Goal: Task Accomplishment & Management: Manage account settings

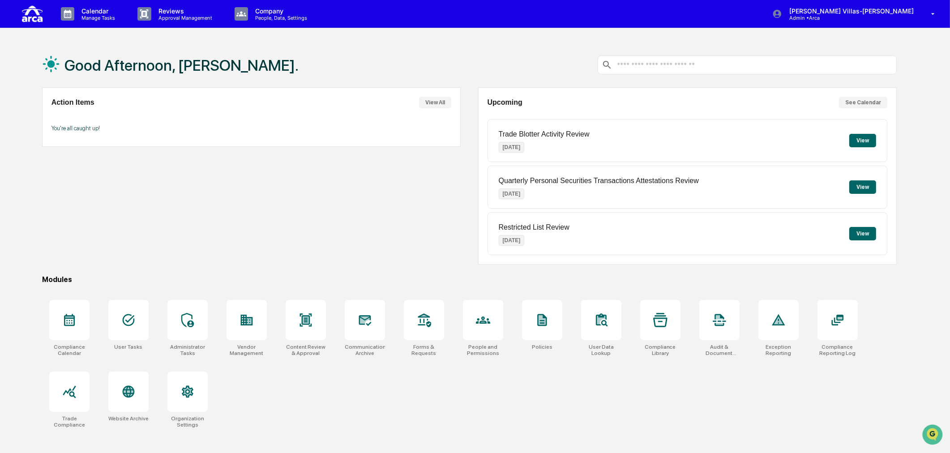
click at [239, 232] on div "Action Items View All You're all caught up!" at bounding box center [251, 175] width 419 height 177
click at [280, 12] on p "Company" at bounding box center [280, 11] width 64 height 8
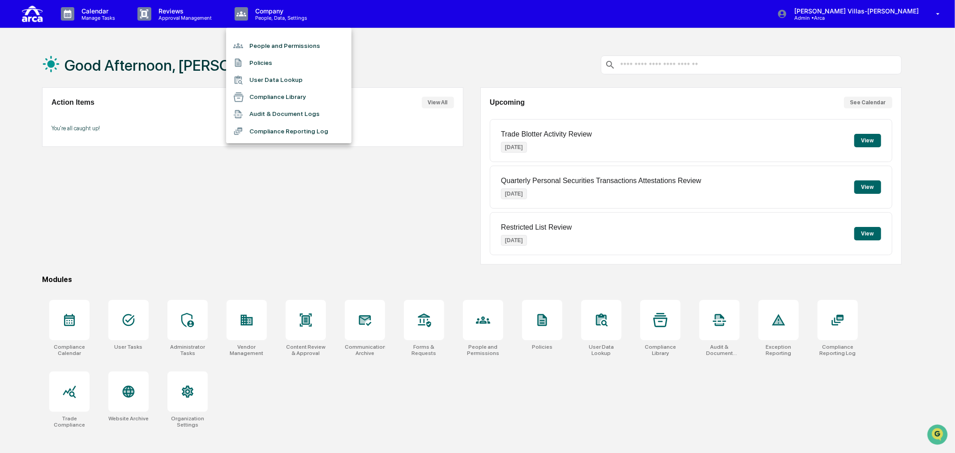
click at [265, 60] on li "Policies" at bounding box center [288, 62] width 125 height 17
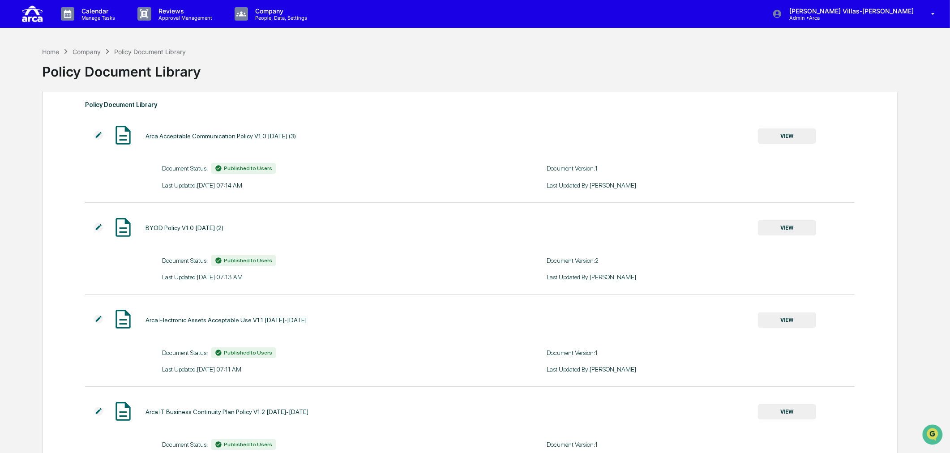
click at [314, 77] on div "Policy Document Library" at bounding box center [469, 67] width 855 height 23
click at [108, 14] on p "Calendar" at bounding box center [96, 11] width 45 height 8
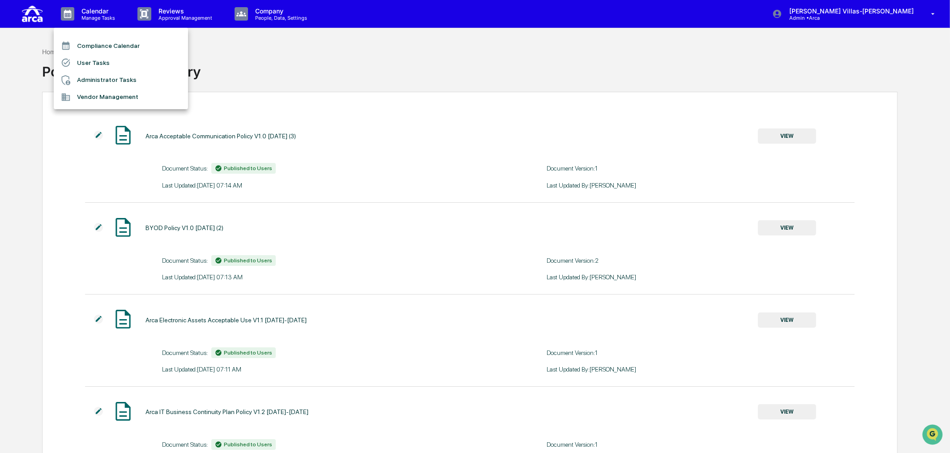
click at [99, 21] on div at bounding box center [475, 226] width 950 height 453
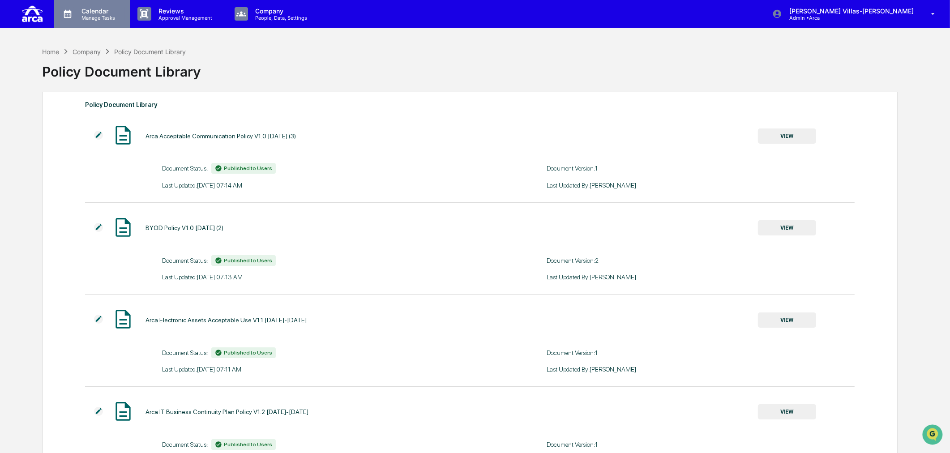
click at [94, 13] on p "Calendar" at bounding box center [96, 11] width 45 height 8
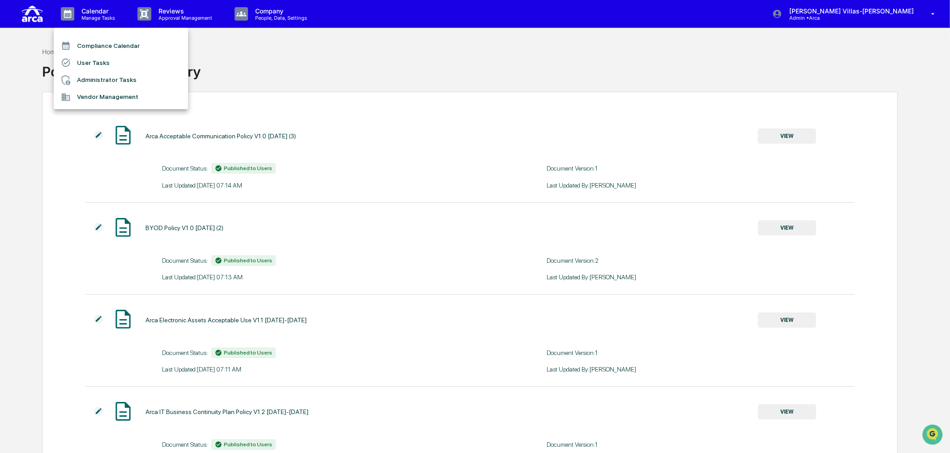
click at [838, 18] on div at bounding box center [475, 226] width 950 height 453
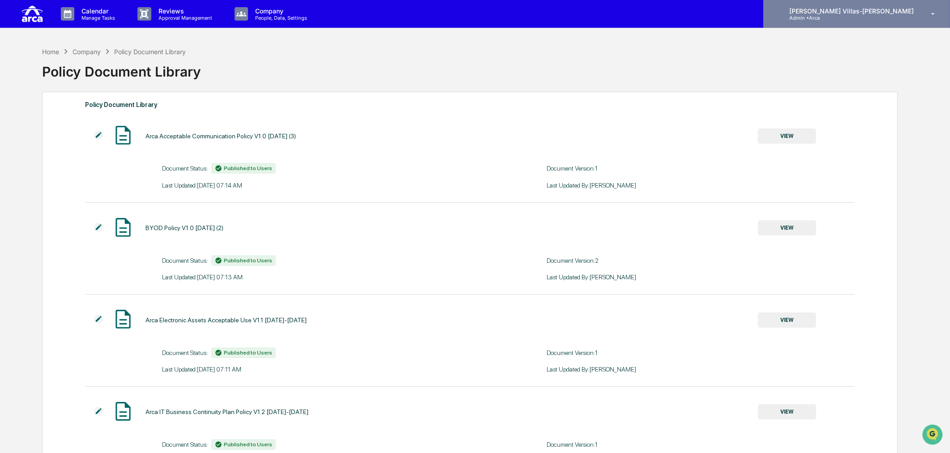
click at [847, 14] on p "[PERSON_NAME] Villas-[PERSON_NAME]" at bounding box center [850, 11] width 136 height 8
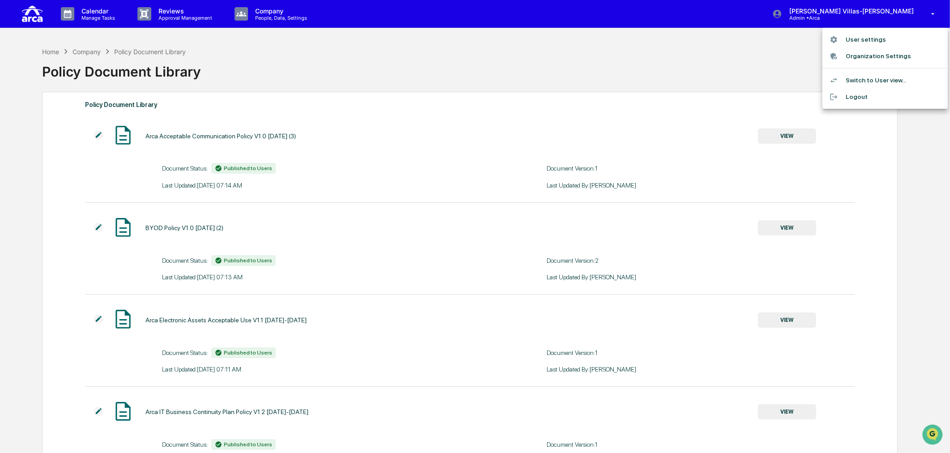
click at [854, 13] on div at bounding box center [475, 226] width 950 height 453
click at [33, 13] on img at bounding box center [31, 14] width 21 height 20
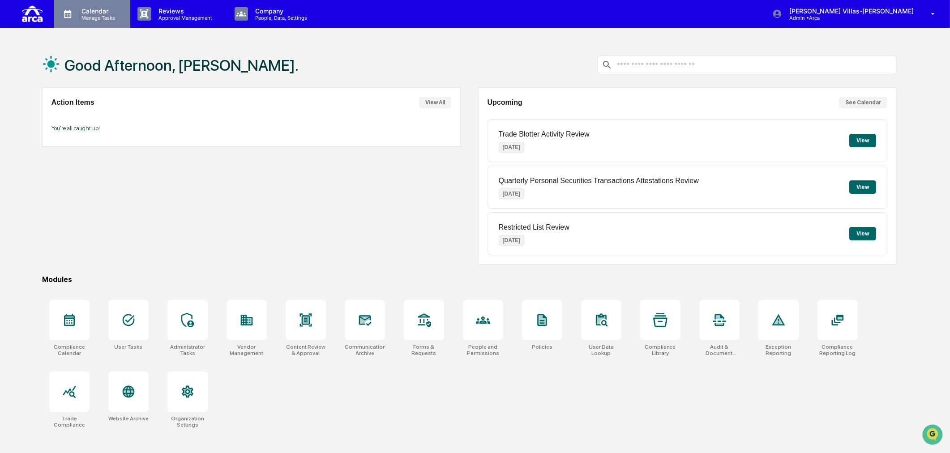
click at [91, 14] on p "Calendar" at bounding box center [96, 11] width 45 height 8
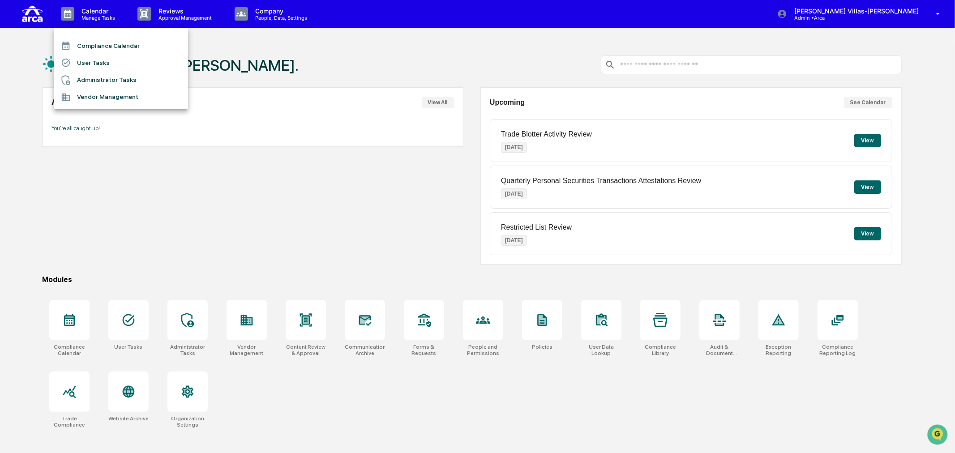
click at [93, 61] on li "User Tasks" at bounding box center [121, 62] width 134 height 17
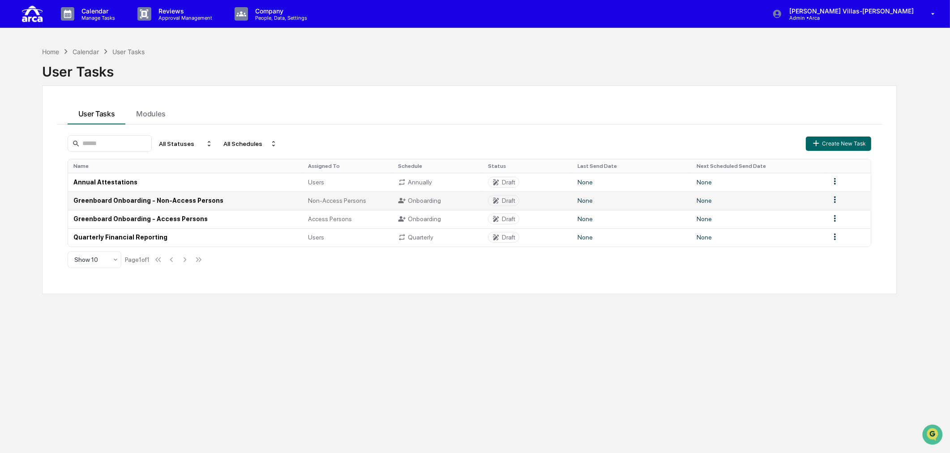
click at [109, 196] on td "Greenboard Onboarding - Non-Access Persons" at bounding box center [185, 200] width 235 height 18
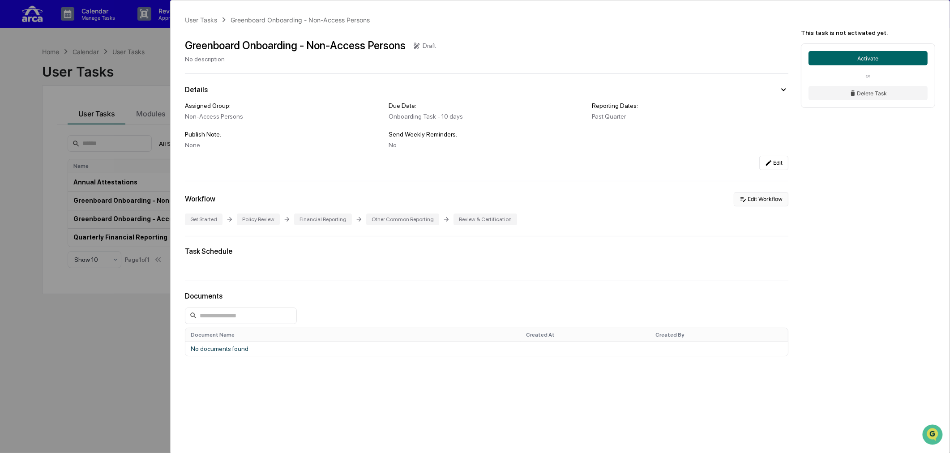
click at [777, 200] on button "Edit Workflow" at bounding box center [761, 199] width 55 height 14
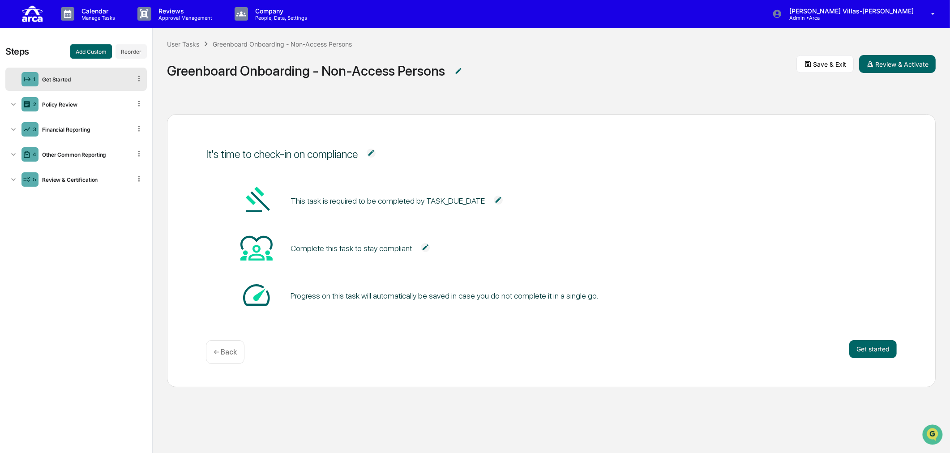
click at [77, 78] on div "Get Started" at bounding box center [84, 79] width 93 height 7
click at [12, 105] on icon at bounding box center [13, 104] width 9 height 9
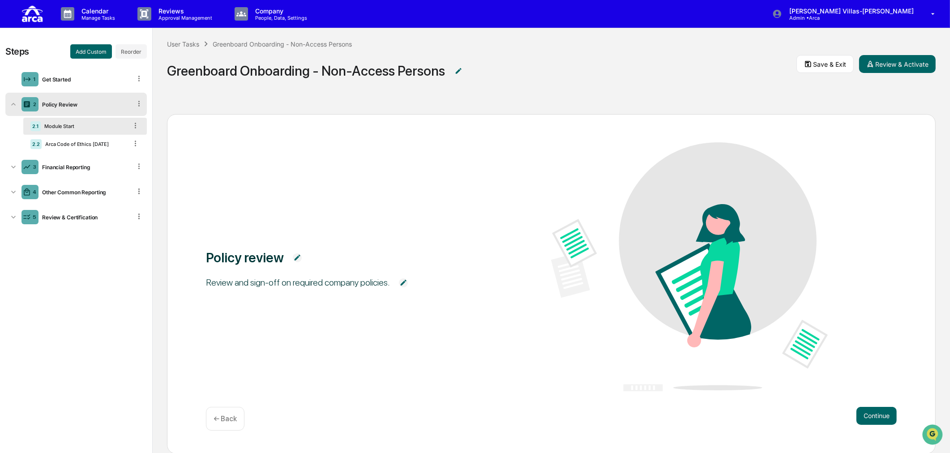
click at [68, 120] on div "2.1 Module Start" at bounding box center [85, 126] width 124 height 17
click at [69, 127] on div "Module Start" at bounding box center [84, 126] width 87 height 6
click at [68, 142] on div "Arca Code of Ethics [DATE]" at bounding box center [85, 144] width 86 height 6
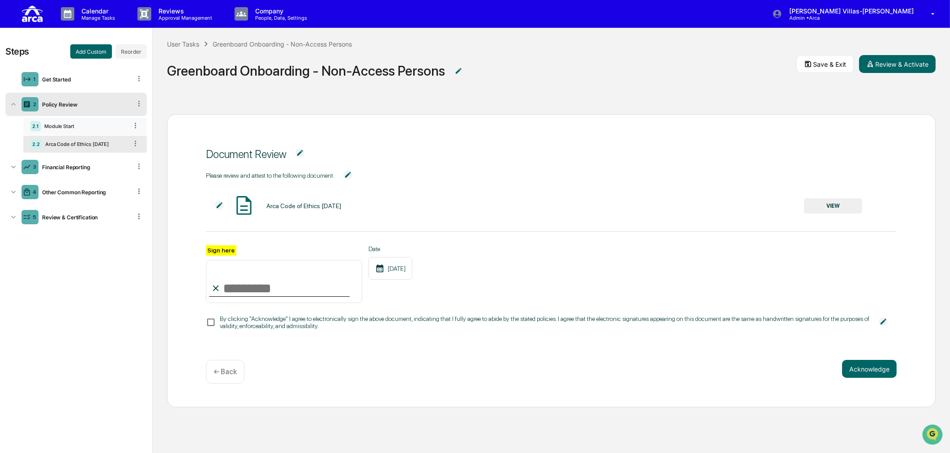
click at [75, 126] on div "Module Start" at bounding box center [84, 126] width 87 height 6
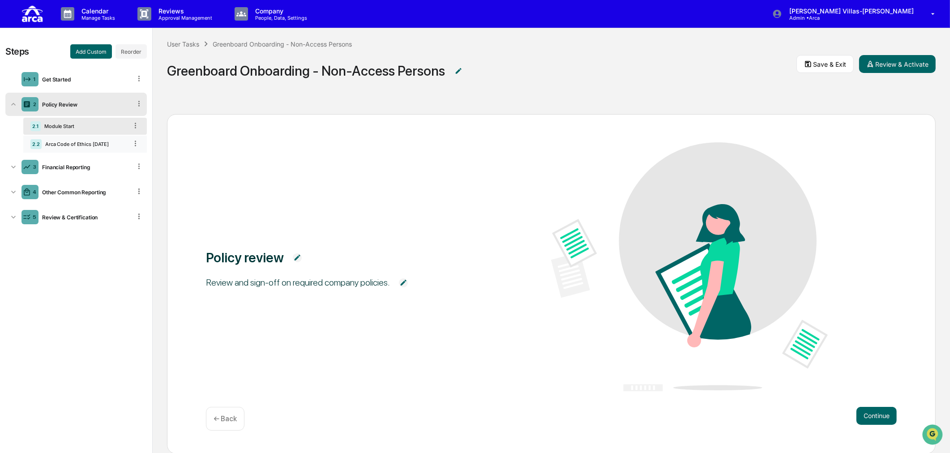
click at [63, 145] on div "Arca Code of Ethics [DATE]" at bounding box center [85, 144] width 86 height 6
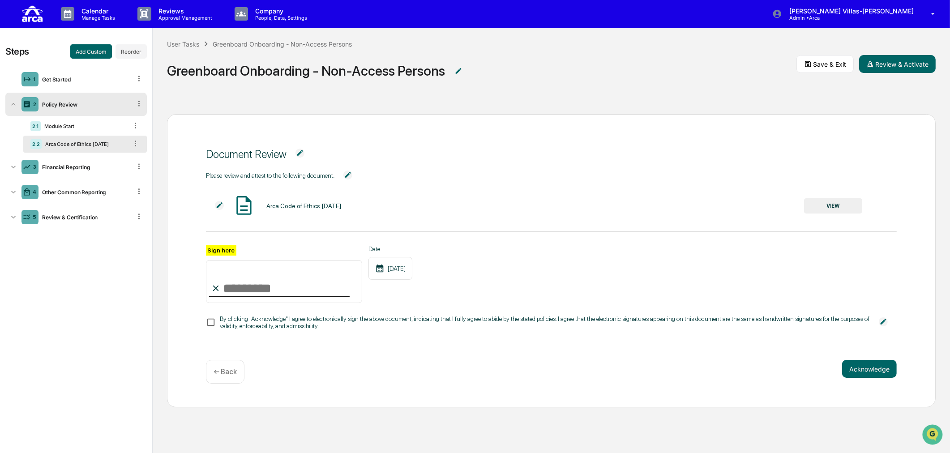
click at [57, 99] on div "2 Policy Review" at bounding box center [75, 104] width 141 height 23
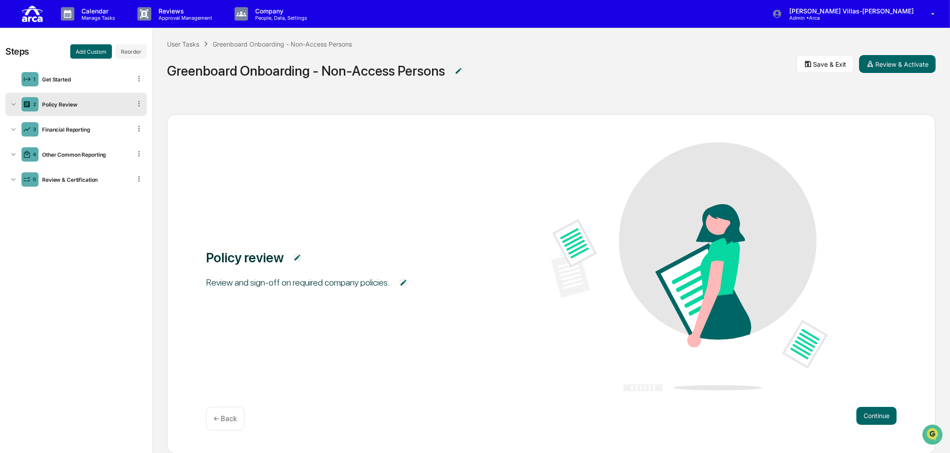
click at [57, 101] on div "Policy Review" at bounding box center [84, 104] width 93 height 7
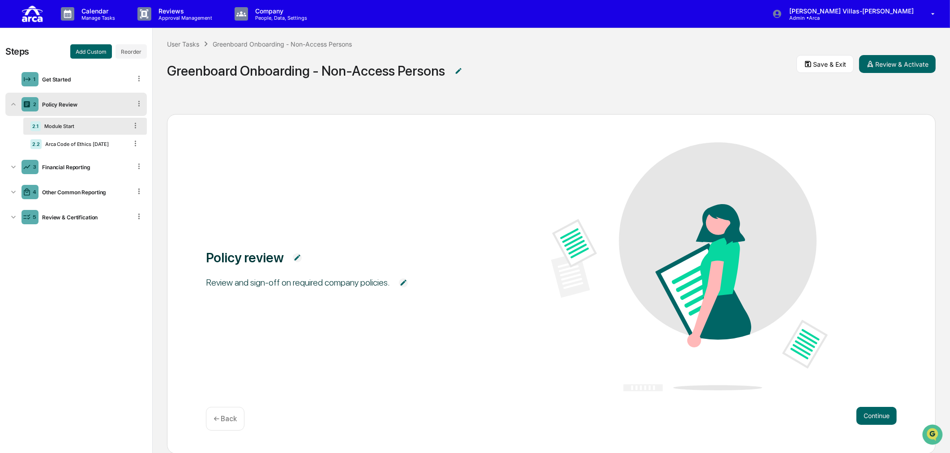
click at [57, 128] on div "Module Start" at bounding box center [84, 126] width 87 height 6
click at [77, 126] on div "Module Start" at bounding box center [84, 126] width 87 height 6
click at [72, 100] on div "2 Policy Review" at bounding box center [75, 104] width 141 height 23
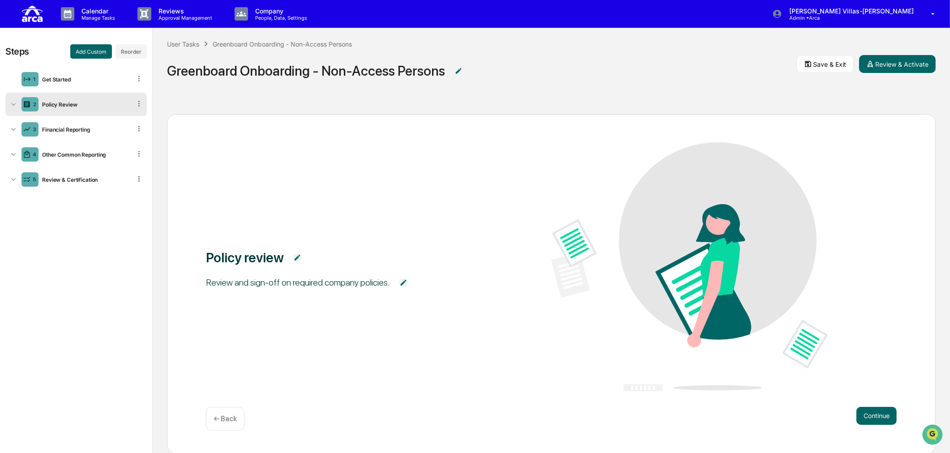
click at [72, 100] on div "2 Policy Review" at bounding box center [75, 104] width 141 height 23
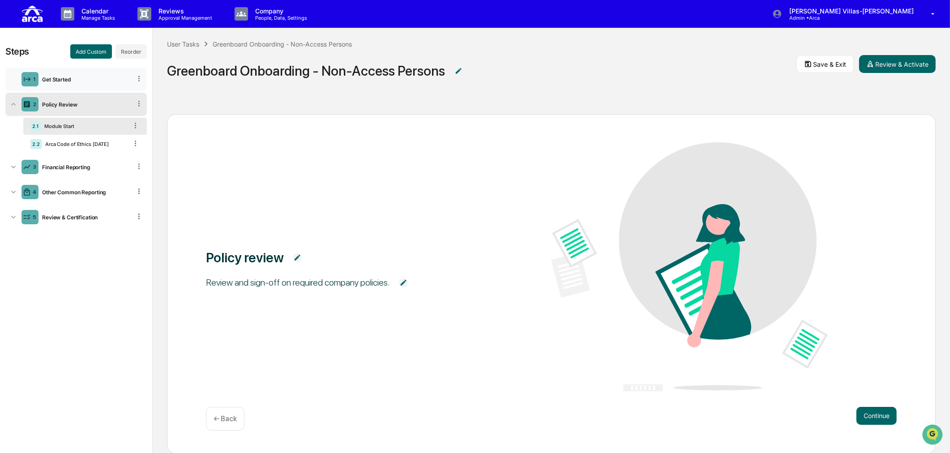
click at [68, 78] on div "Get Started" at bounding box center [84, 79] width 93 height 7
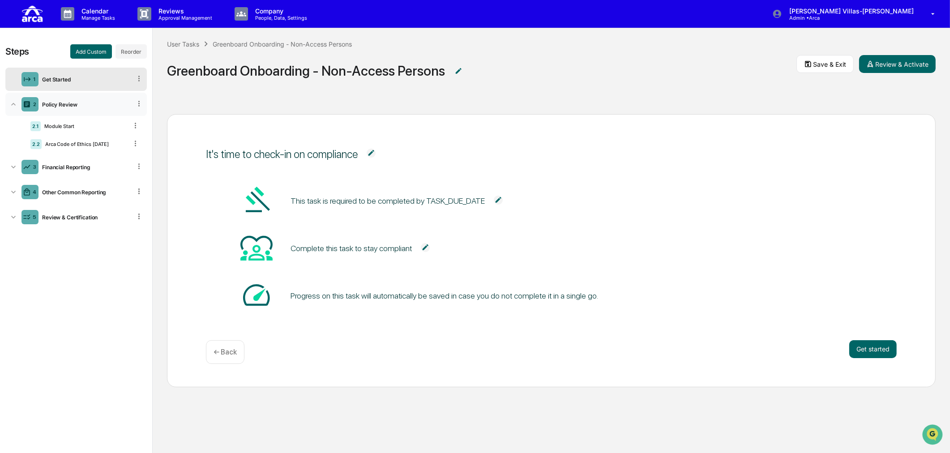
click at [59, 101] on div "Policy Review" at bounding box center [84, 104] width 93 height 7
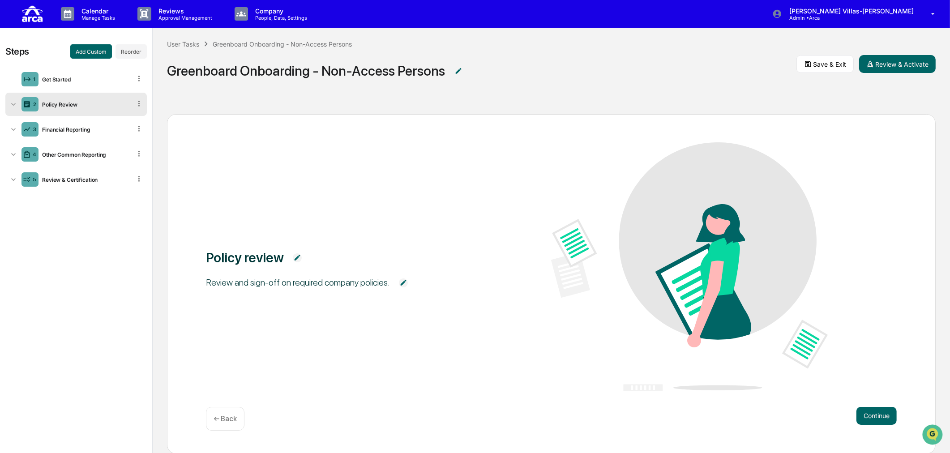
click at [59, 101] on div "Policy Review" at bounding box center [84, 104] width 93 height 7
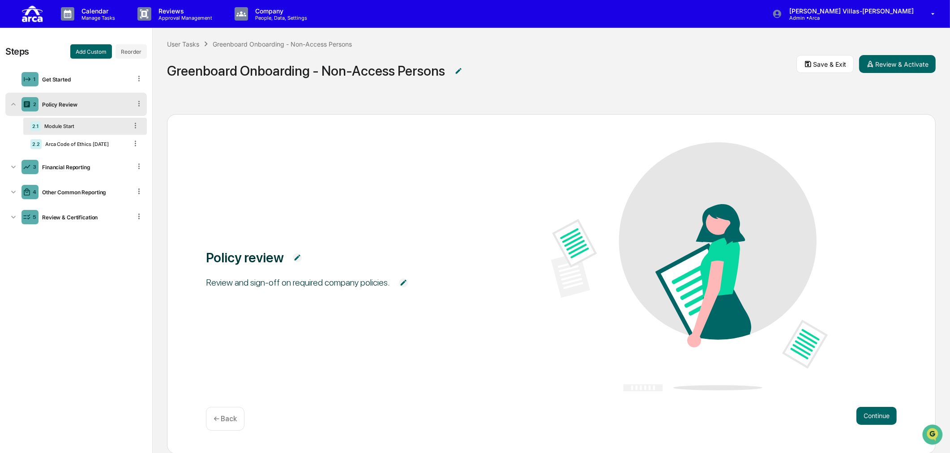
click at [52, 123] on div "2.1 Module Start" at bounding box center [85, 126] width 124 height 17
click at [68, 127] on div "Module Start" at bounding box center [84, 126] width 87 height 6
click at [60, 141] on div "Arca Code of Ethics [DATE]" at bounding box center [85, 144] width 86 height 6
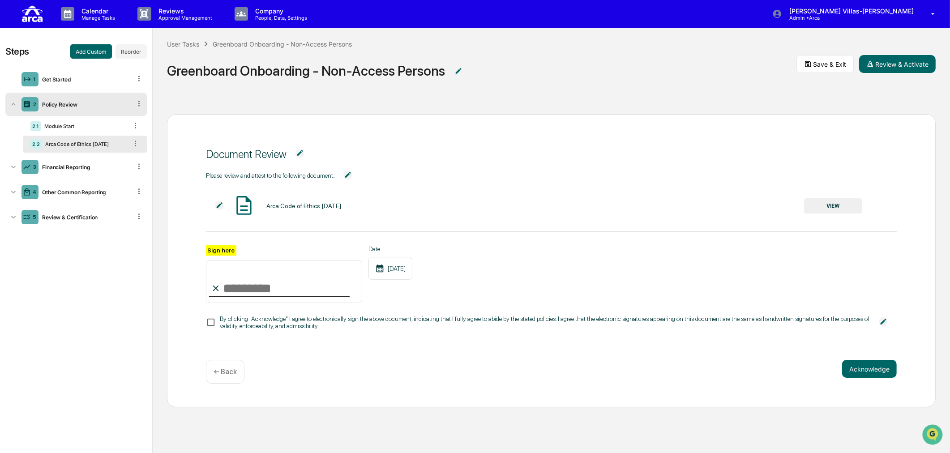
click at [300, 75] on div "Greenboard Onboarding - Non-Access Persons" at bounding box center [306, 71] width 278 height 16
click at [50, 75] on div "1 Get Started" at bounding box center [75, 79] width 141 height 23
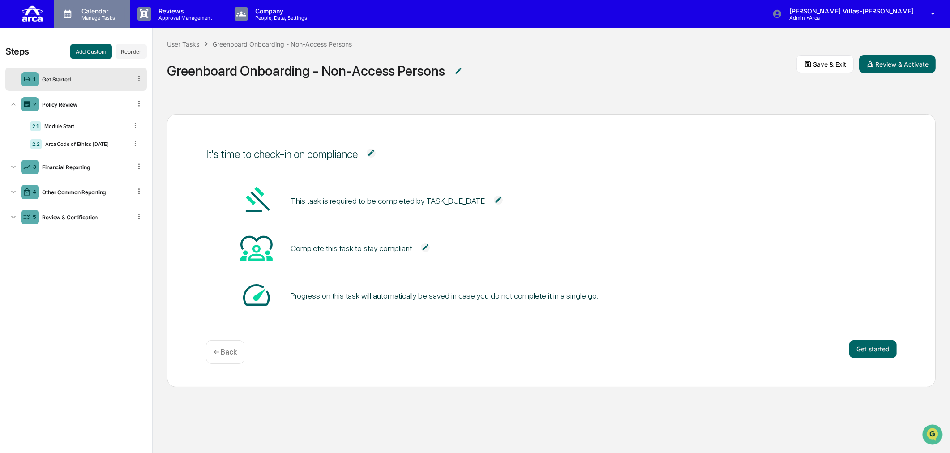
click at [88, 11] on p "Calendar" at bounding box center [96, 11] width 45 height 8
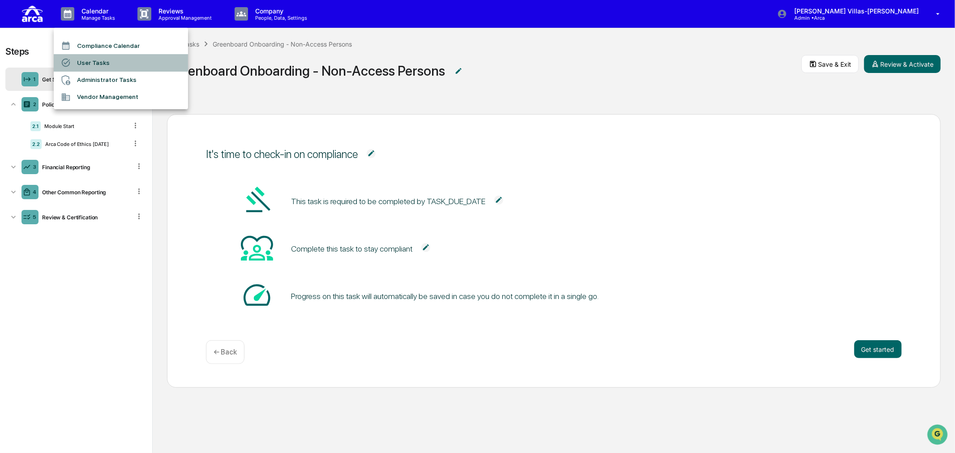
click at [85, 59] on li "User Tasks" at bounding box center [121, 62] width 134 height 17
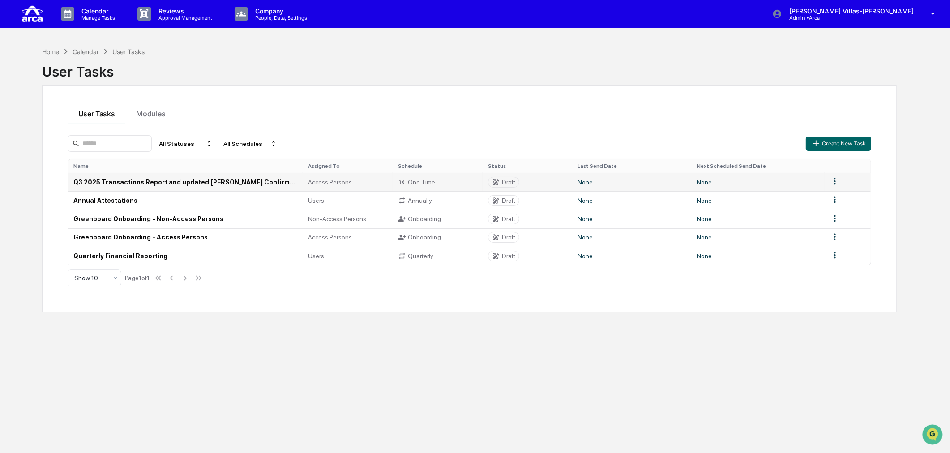
click at [200, 173] on td "Q3 2025 Transactions Report and updated [PERSON_NAME] Confirmation (Access Pers…" at bounding box center [185, 182] width 235 height 18
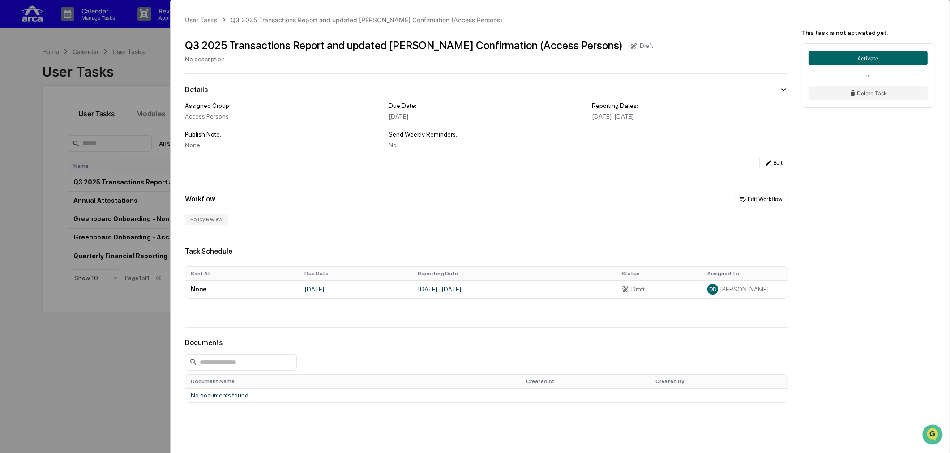
click at [140, 77] on div "User Tasks Q3 2025 Transactions Report and updated [PERSON_NAME] Confirmation (…" at bounding box center [475, 226] width 950 height 453
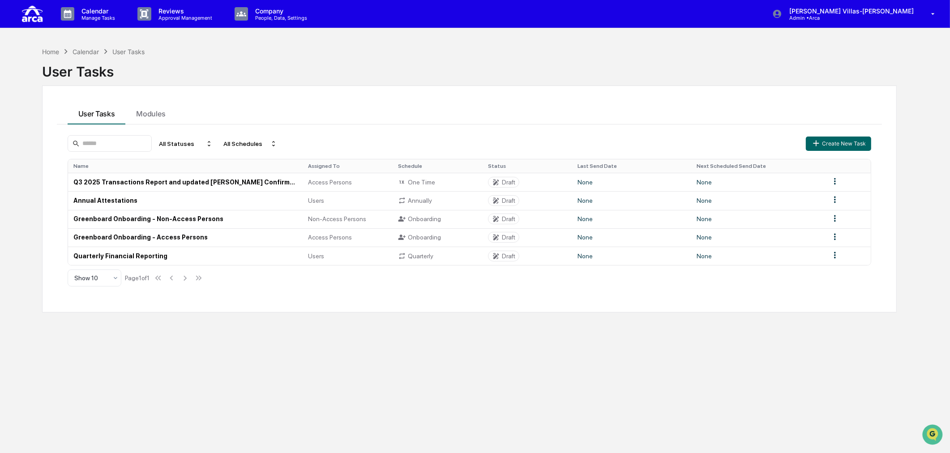
click at [140, 77] on div "User Tasks" at bounding box center [469, 67] width 855 height 23
click at [126, 176] on td "Q3 2025 Transactions Report and updated [PERSON_NAME] Confirmation (Access Pers…" at bounding box center [185, 182] width 235 height 18
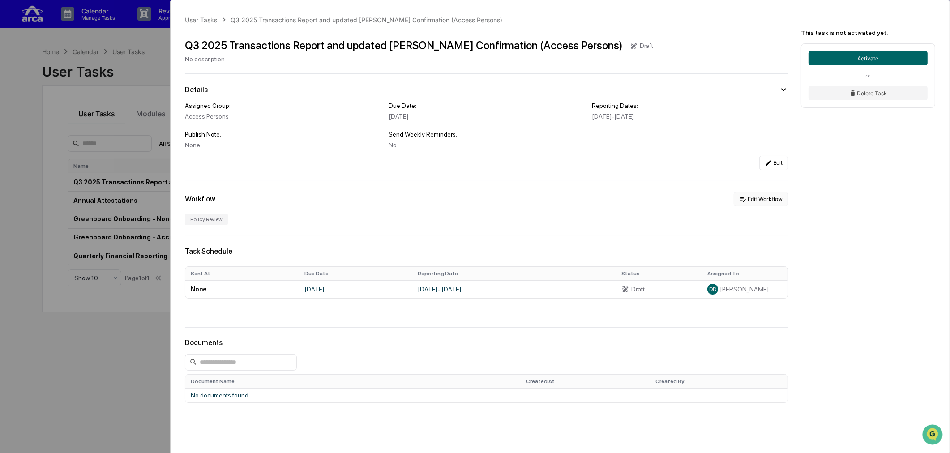
click at [765, 205] on button "Edit Workflow" at bounding box center [761, 199] width 55 height 14
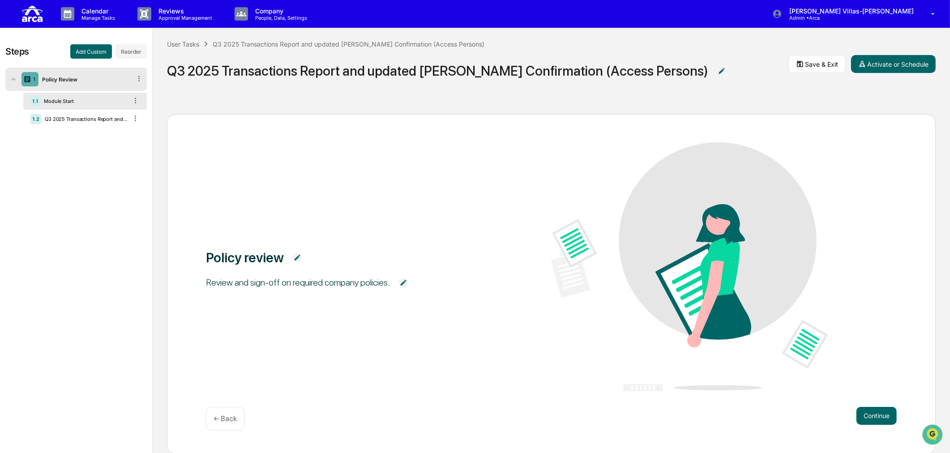
click at [246, 171] on div "Policy review Review and sign-off on required company policies." at bounding box center [551, 267] width 691 height 251
click at [100, 17] on p "Manage Tasks" at bounding box center [96, 18] width 45 height 6
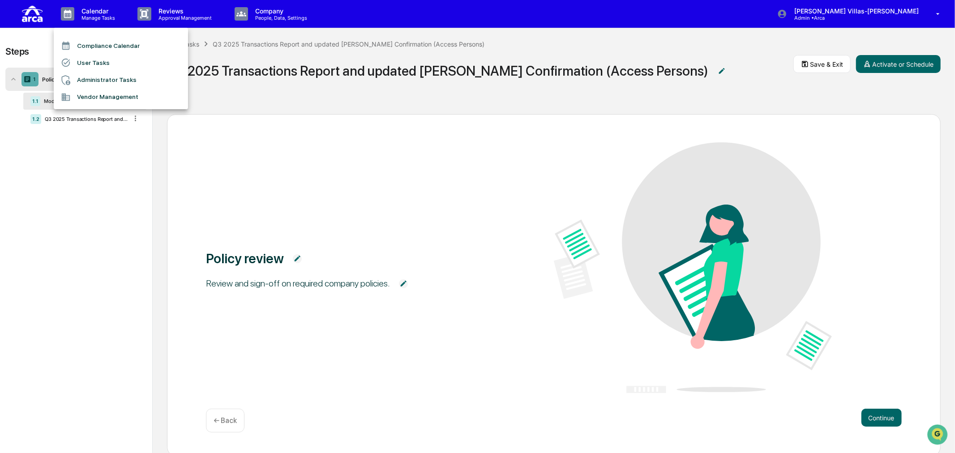
click at [167, 17] on div at bounding box center [477, 226] width 955 height 453
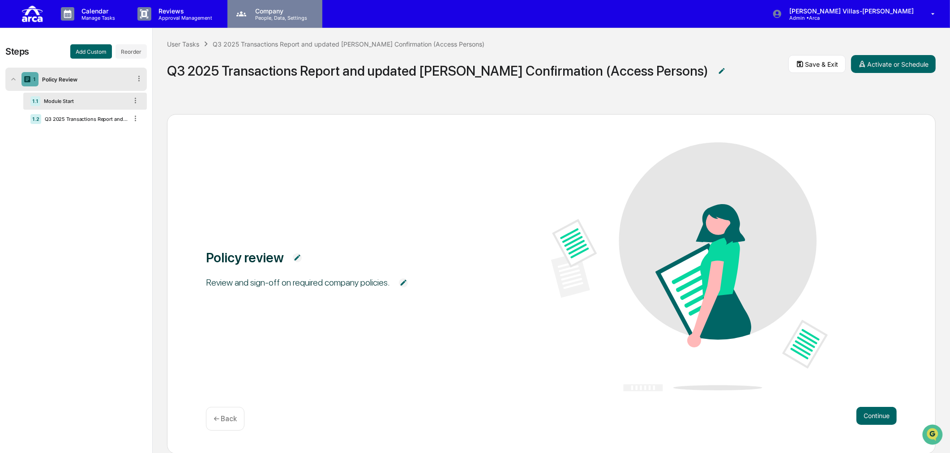
click at [265, 11] on p "Company" at bounding box center [280, 11] width 64 height 8
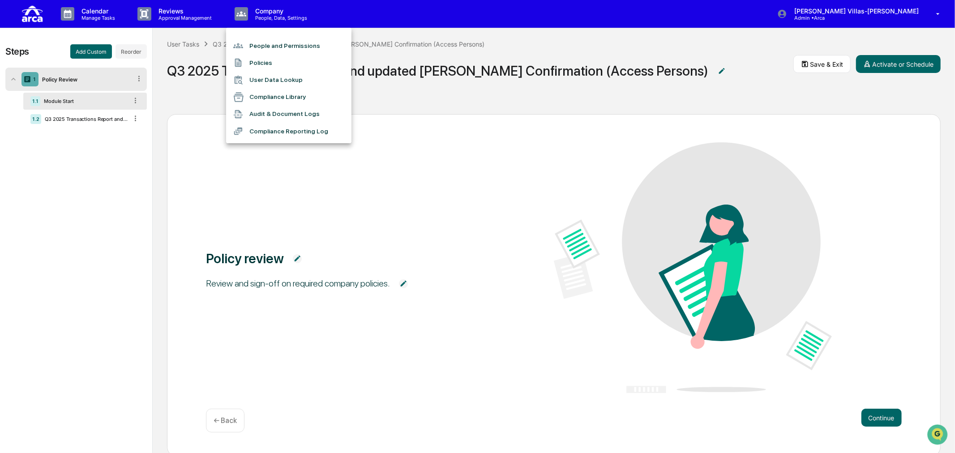
click at [290, 195] on div at bounding box center [477, 226] width 955 height 453
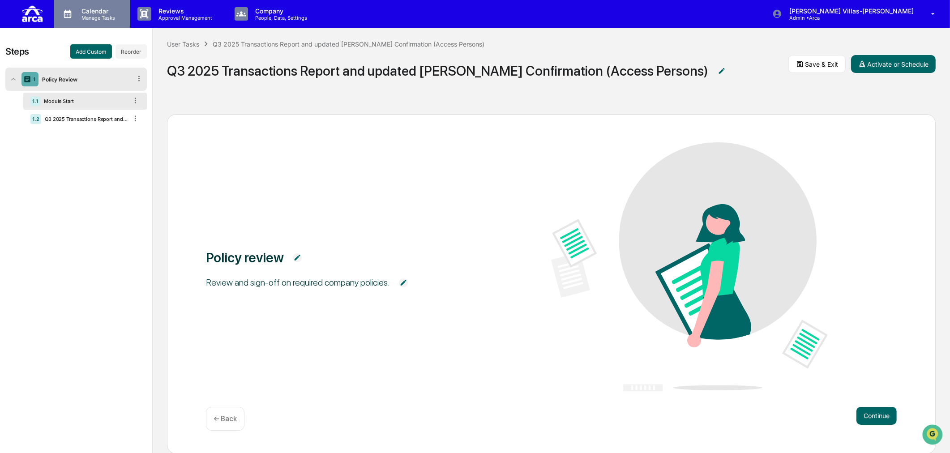
click at [98, 13] on p "Calendar" at bounding box center [96, 11] width 45 height 8
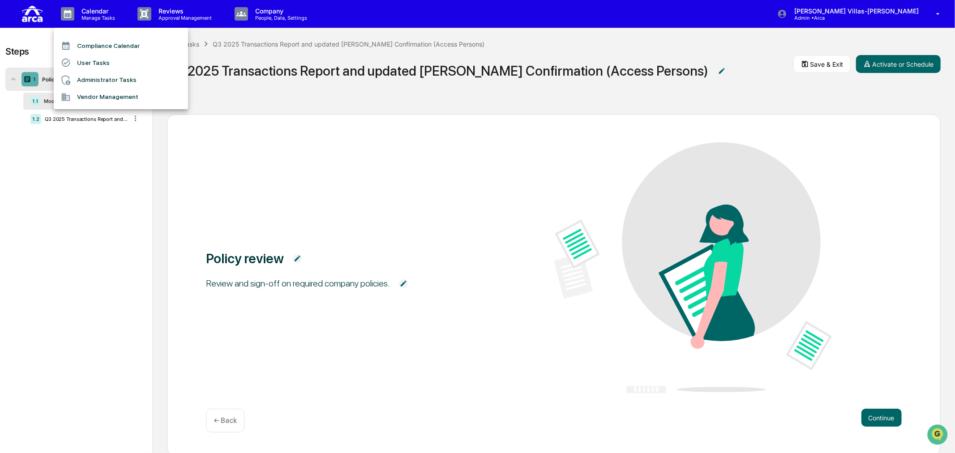
click at [86, 63] on li "User Tasks" at bounding box center [121, 62] width 134 height 17
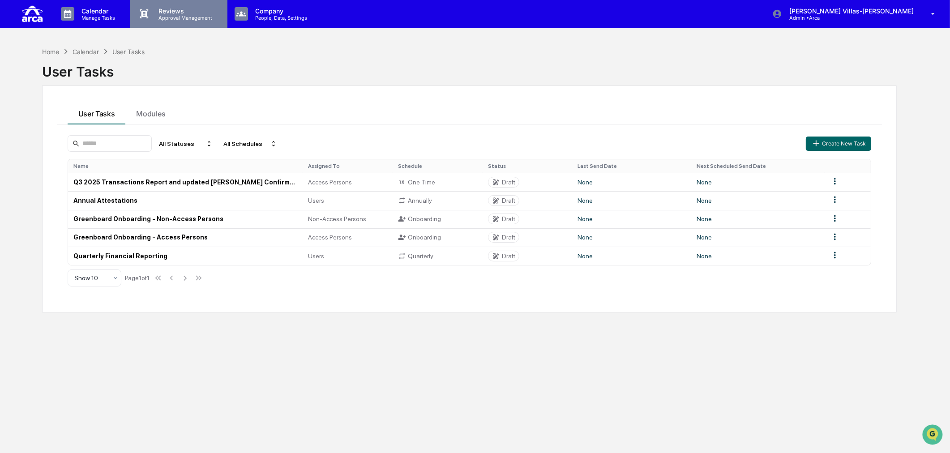
click at [180, 22] on div "Reviews Approval Management" at bounding box center [178, 14] width 97 height 28
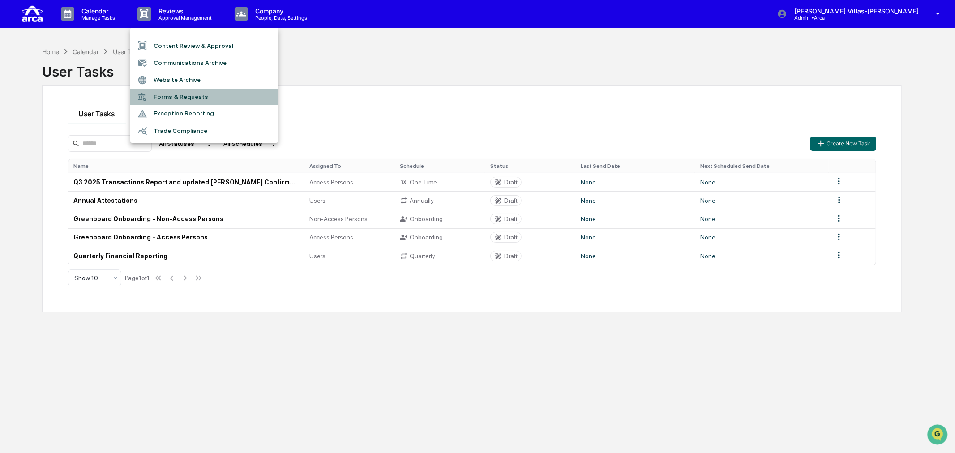
click at [163, 99] on li "Forms & Requests" at bounding box center [204, 97] width 148 height 17
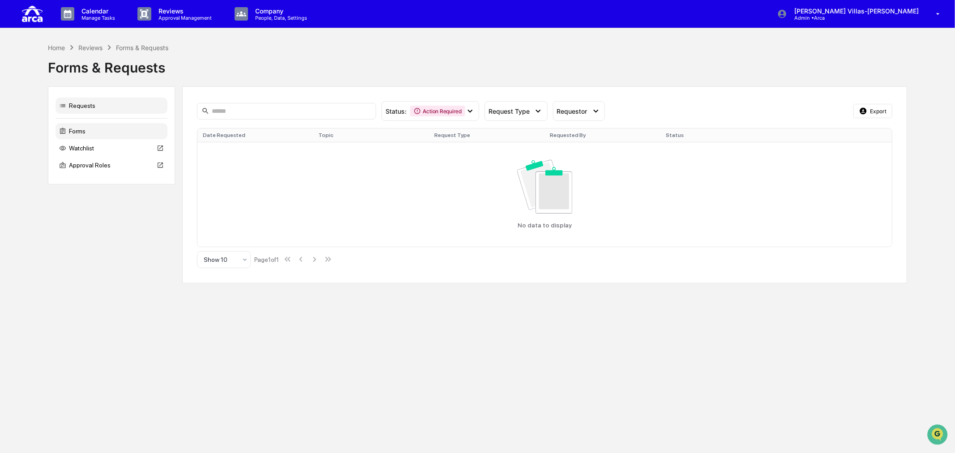
click at [86, 127] on div "Forms" at bounding box center [112, 131] width 112 height 16
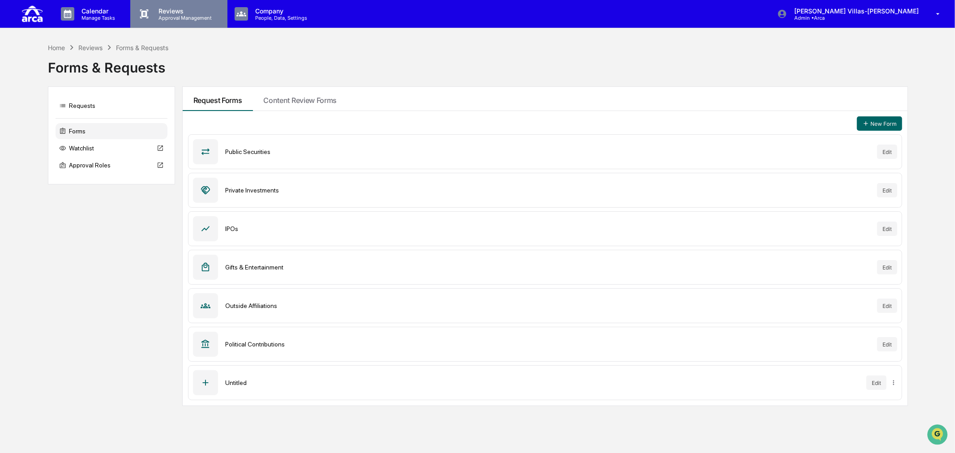
click at [181, 11] on p "Reviews" at bounding box center [183, 11] width 65 height 8
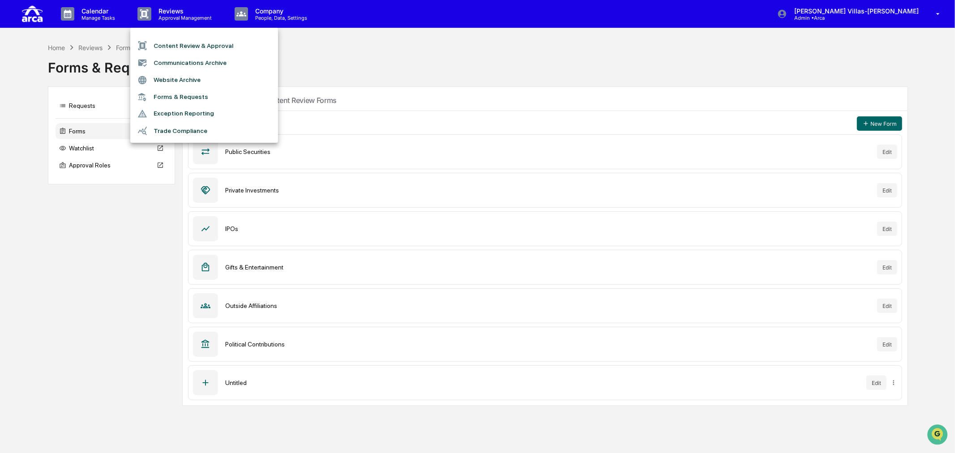
drag, startPoint x: 162, startPoint y: 278, endPoint x: 218, endPoint y: 278, distance: 56.0
click at [165, 278] on div at bounding box center [477, 226] width 955 height 453
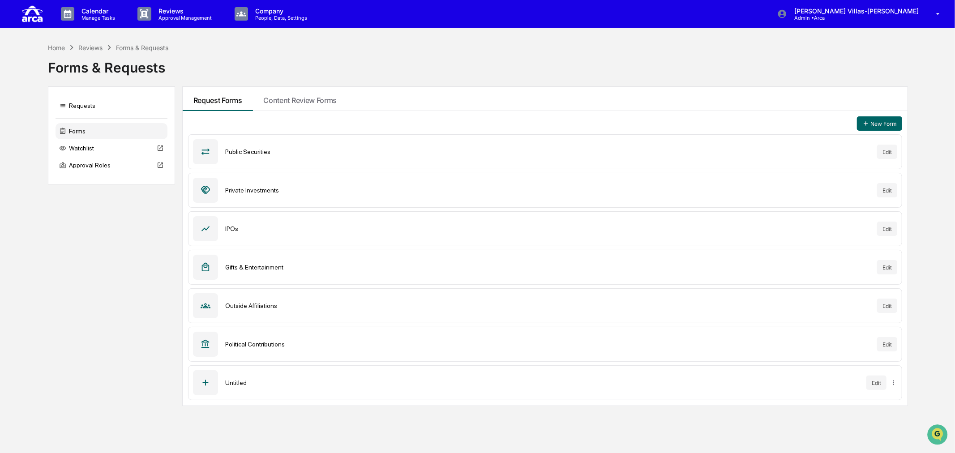
click at [248, 269] on div "Gifts & Entertainment" at bounding box center [547, 267] width 645 height 7
click at [213, 269] on div at bounding box center [205, 267] width 25 height 25
click at [881, 265] on button "Edit" at bounding box center [887, 267] width 20 height 14
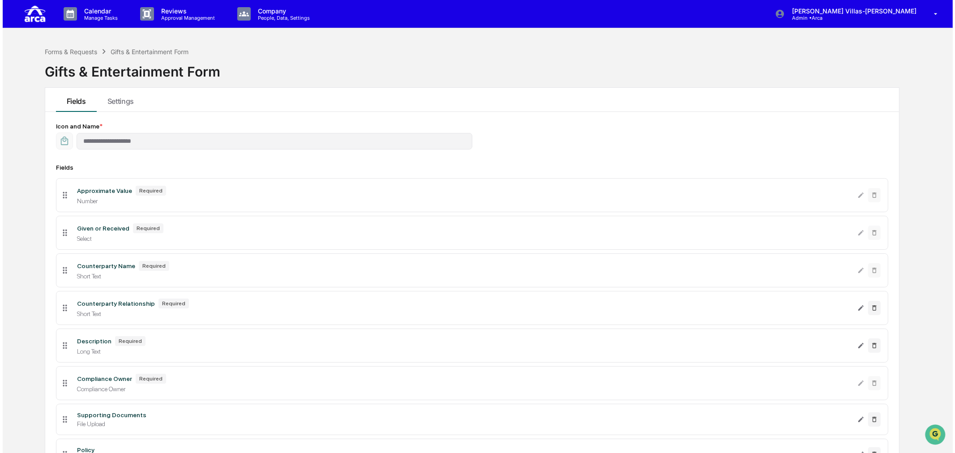
scroll to position [86, 0]
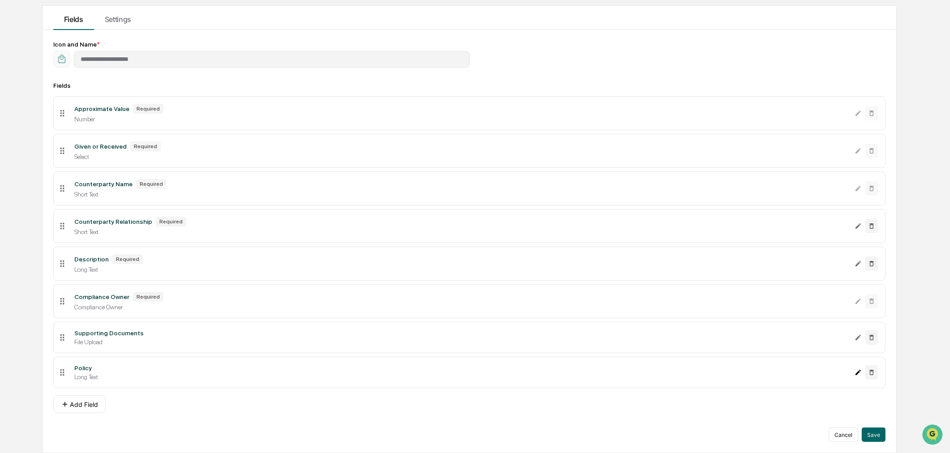
click at [856, 372] on icon "Edit Policy field" at bounding box center [858, 372] width 7 height 7
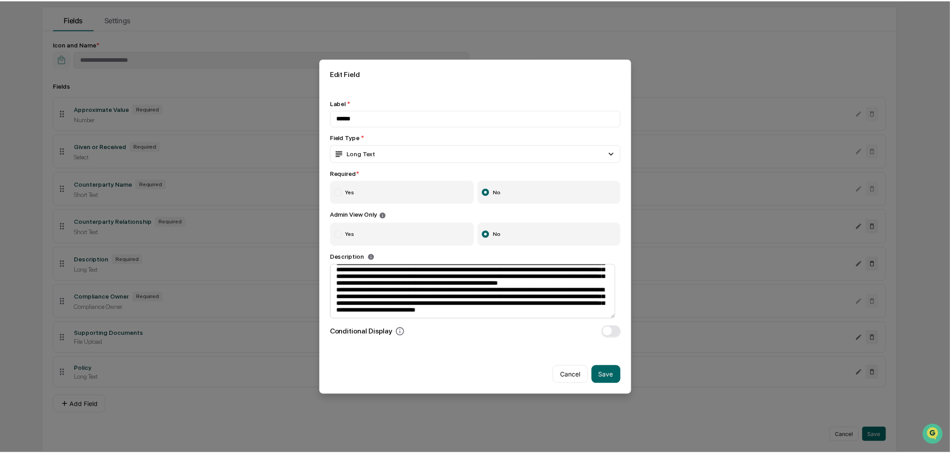
scroll to position [2, 0]
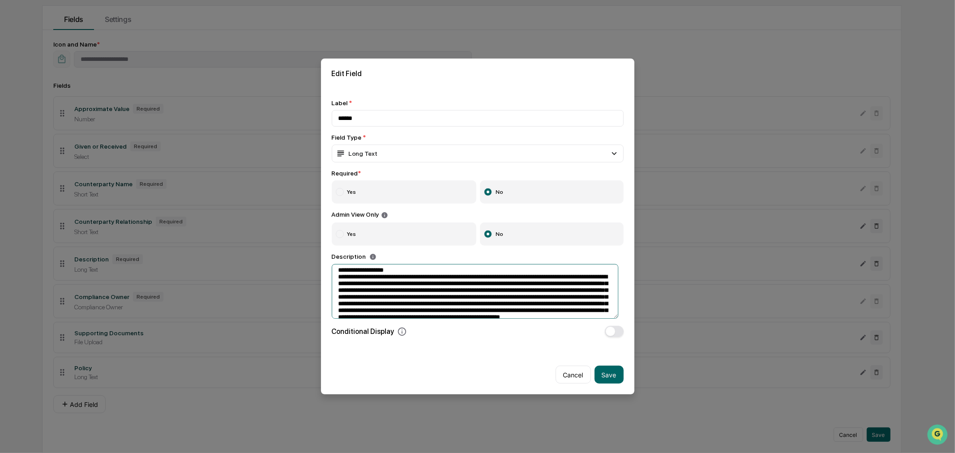
click at [370, 290] on textarea at bounding box center [475, 291] width 287 height 55
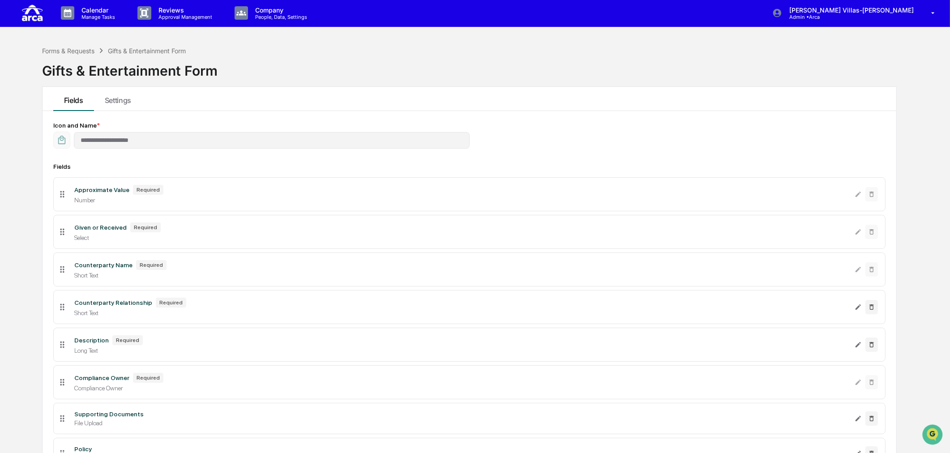
scroll to position [0, 0]
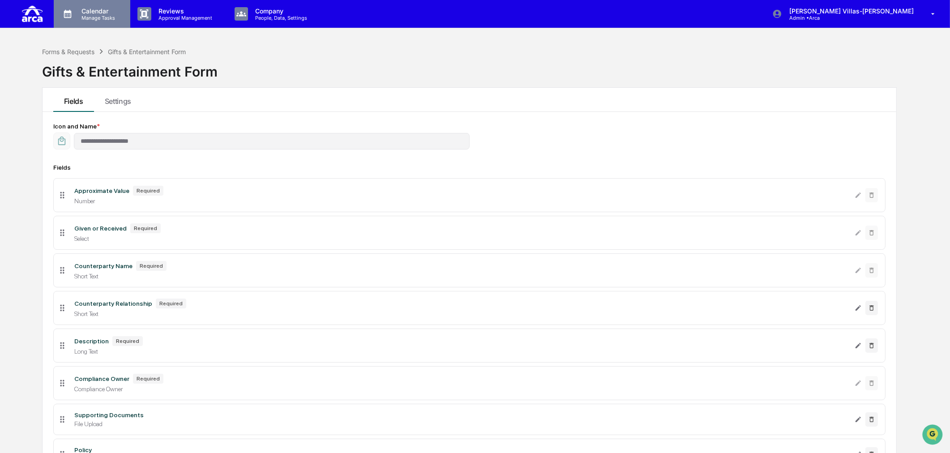
click at [96, 13] on p "Calendar" at bounding box center [96, 11] width 45 height 8
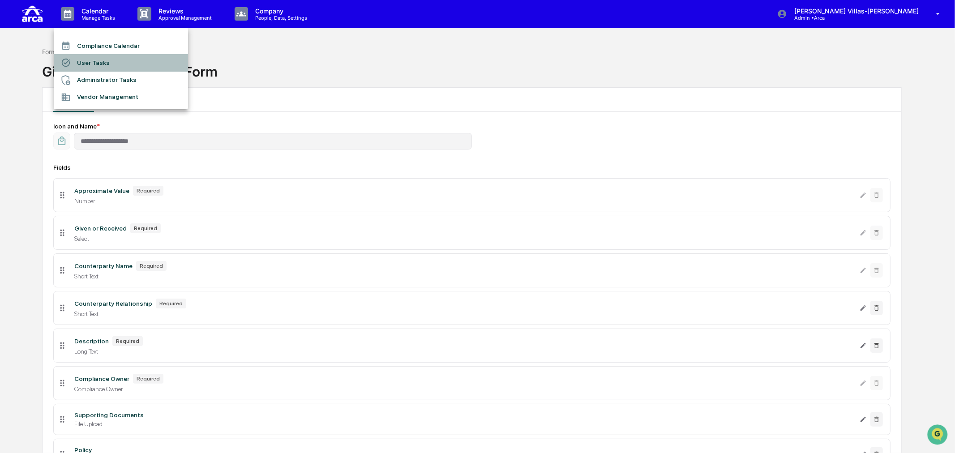
click at [91, 58] on li "User Tasks" at bounding box center [121, 62] width 134 height 17
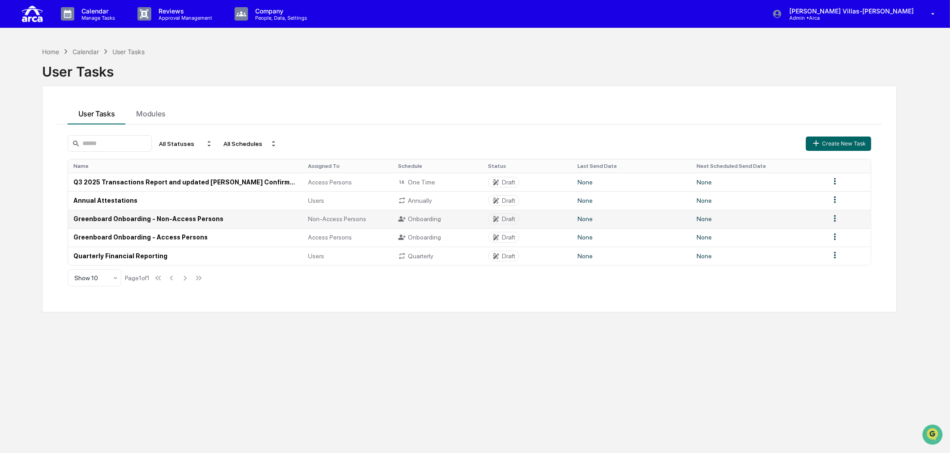
click at [117, 218] on td "Greenboard Onboarding - Non-Access Persons" at bounding box center [185, 219] width 235 height 18
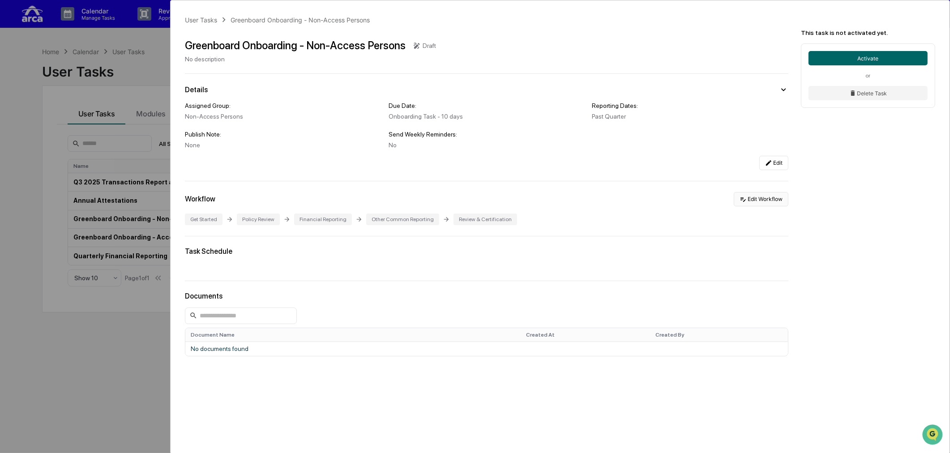
click at [771, 203] on button "Edit Workflow" at bounding box center [761, 199] width 55 height 14
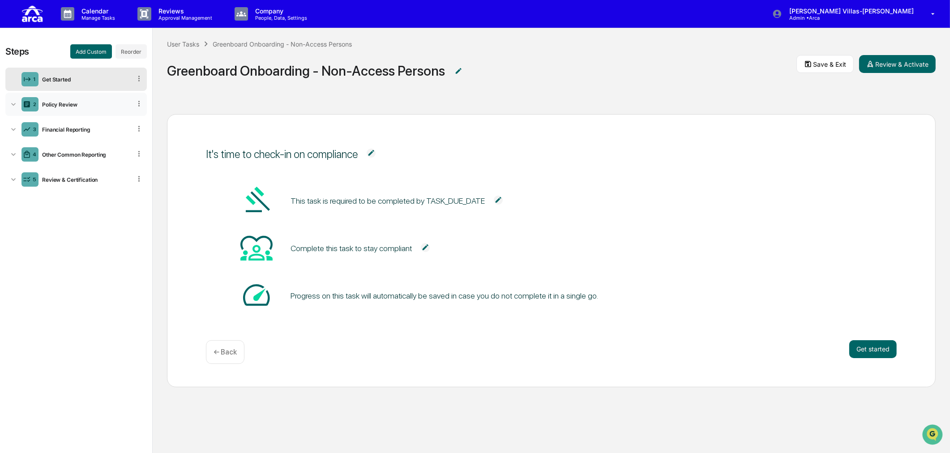
click at [75, 106] on div "Policy Review" at bounding box center [84, 104] width 93 height 7
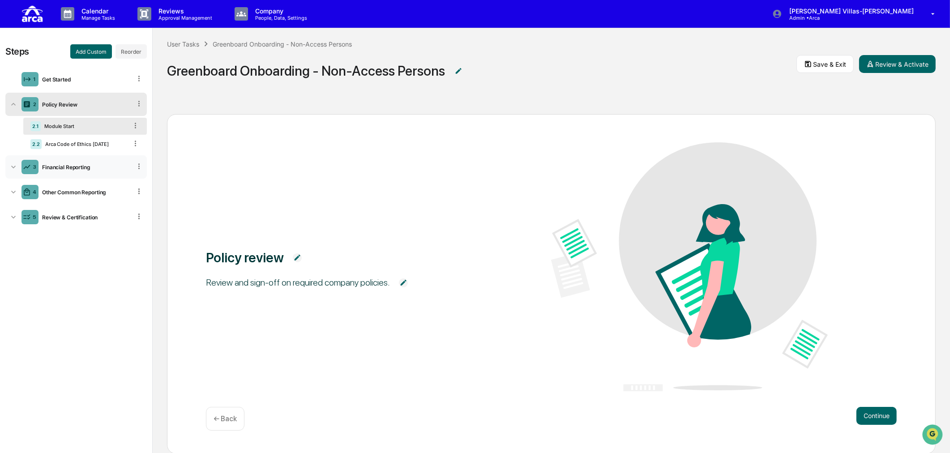
click at [47, 171] on div "3 Financial Reporting" at bounding box center [75, 166] width 141 height 23
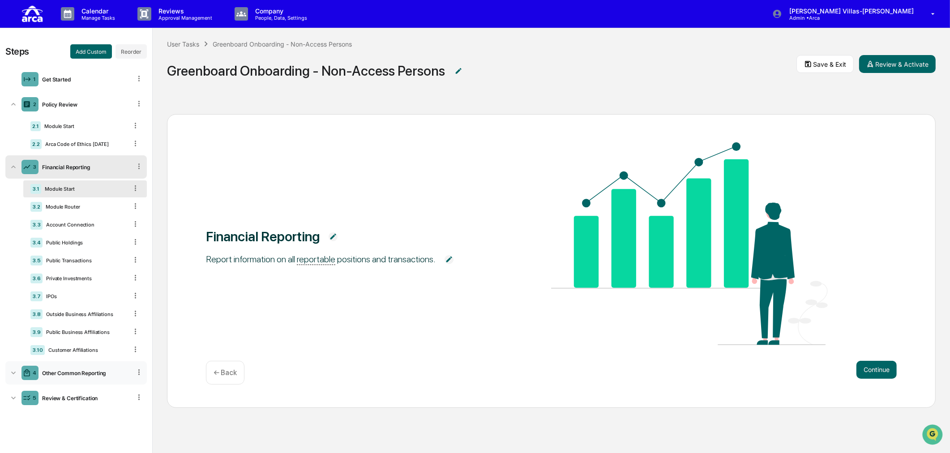
click at [66, 376] on div "Other Common Reporting" at bounding box center [84, 373] width 93 height 7
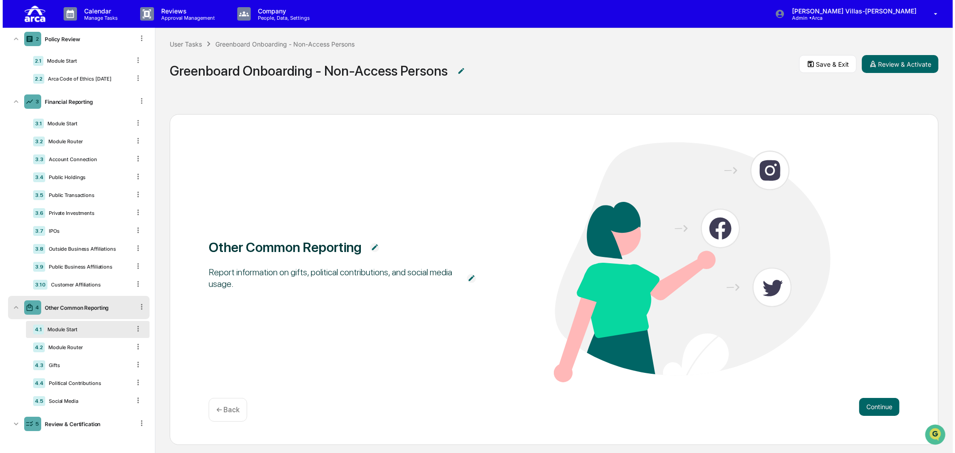
scroll to position [68, 0]
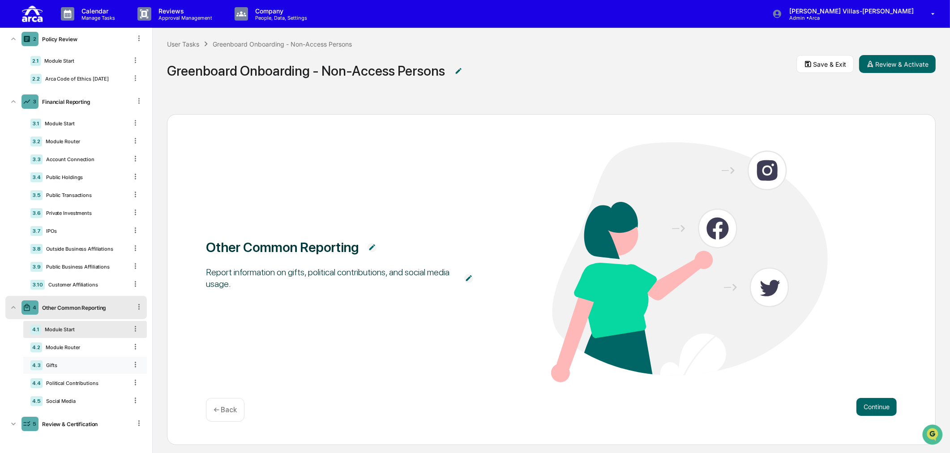
click at [60, 366] on div "Gifts" at bounding box center [85, 365] width 85 height 6
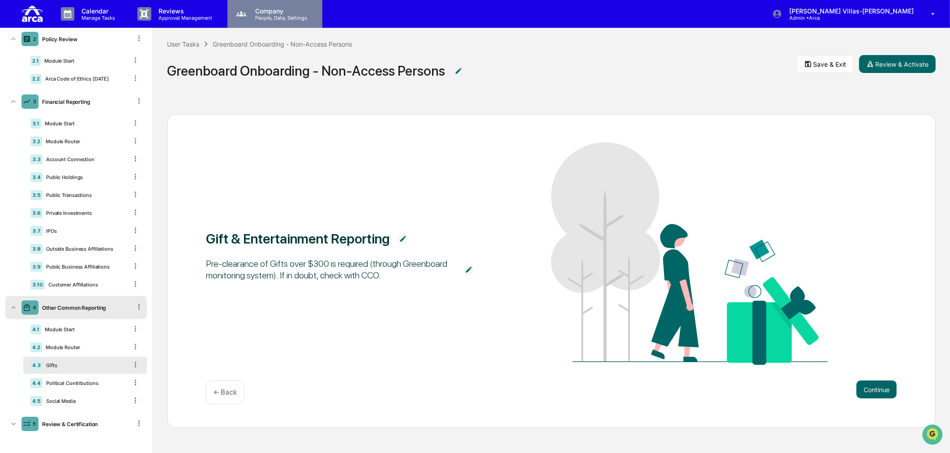
click at [290, 18] on p "People, Data, Settings" at bounding box center [280, 18] width 64 height 6
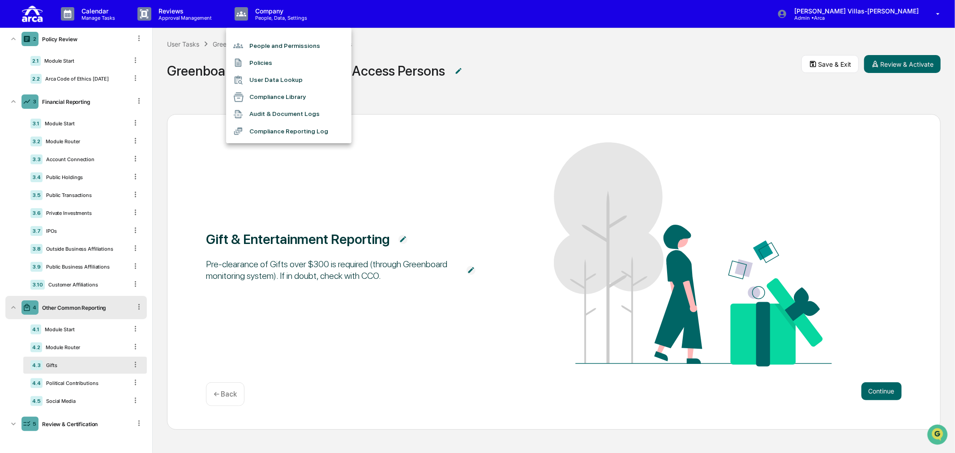
click at [300, 116] on li "Audit & Document Logs" at bounding box center [288, 114] width 125 height 17
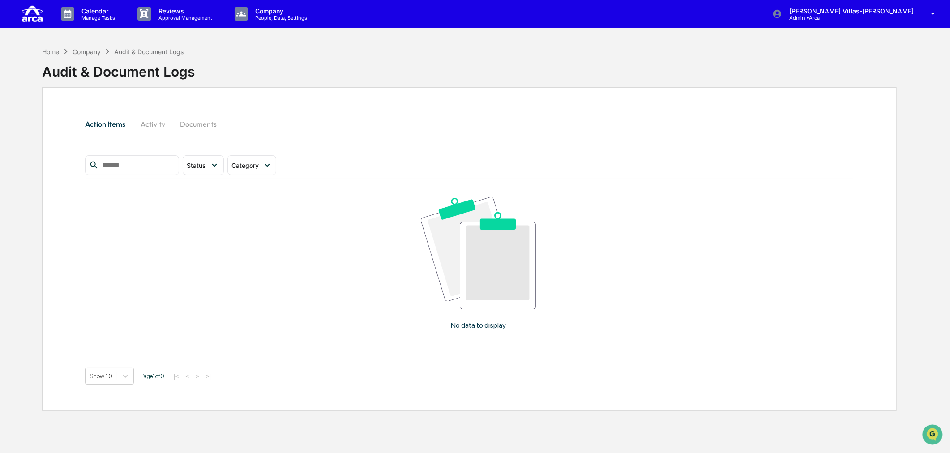
click at [155, 124] on button "Activity" at bounding box center [153, 123] width 40 height 21
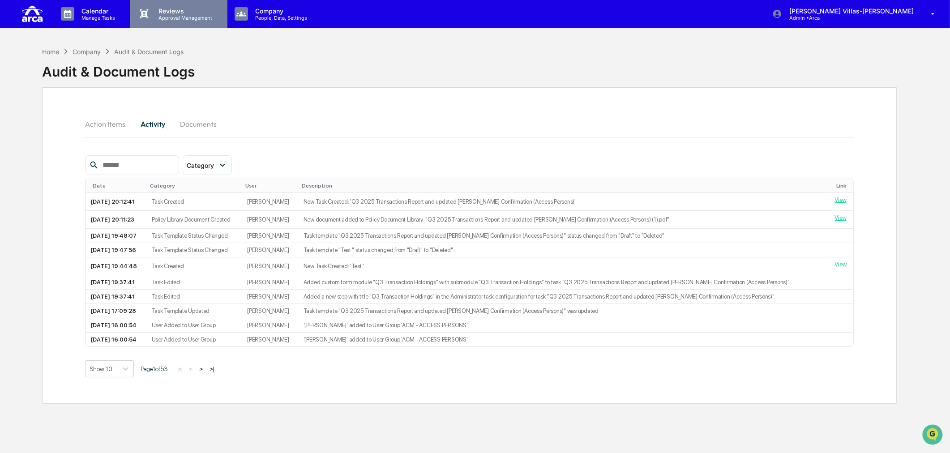
click at [182, 13] on p "Reviews" at bounding box center [183, 11] width 65 height 8
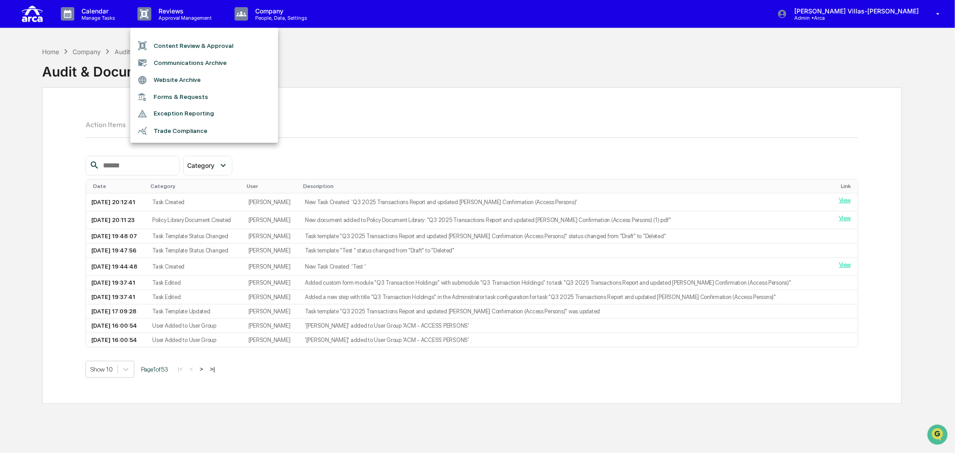
click at [103, 10] on div at bounding box center [477, 226] width 955 height 453
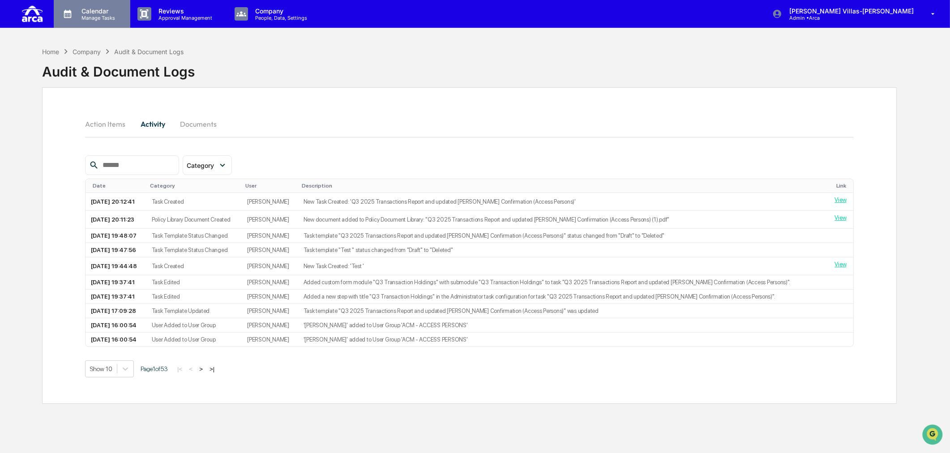
click at [94, 18] on p "Manage Tasks" at bounding box center [96, 18] width 45 height 6
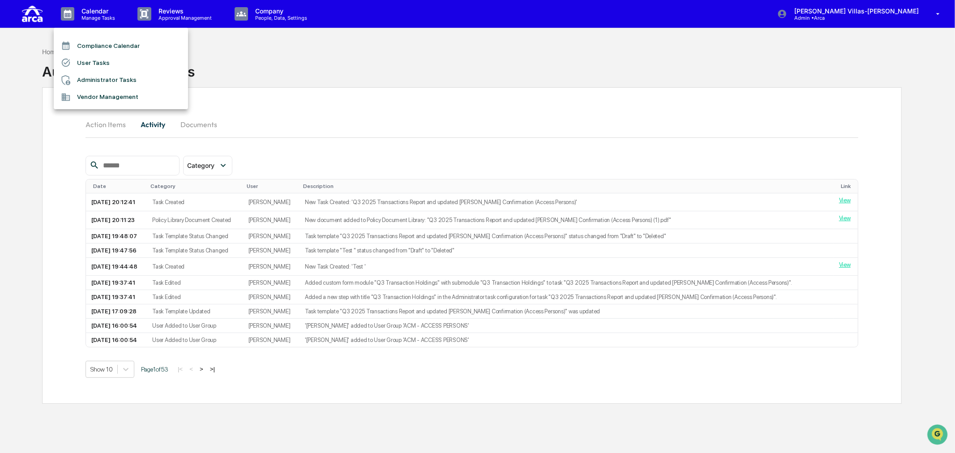
click at [94, 57] on li "User Tasks" at bounding box center [121, 62] width 134 height 17
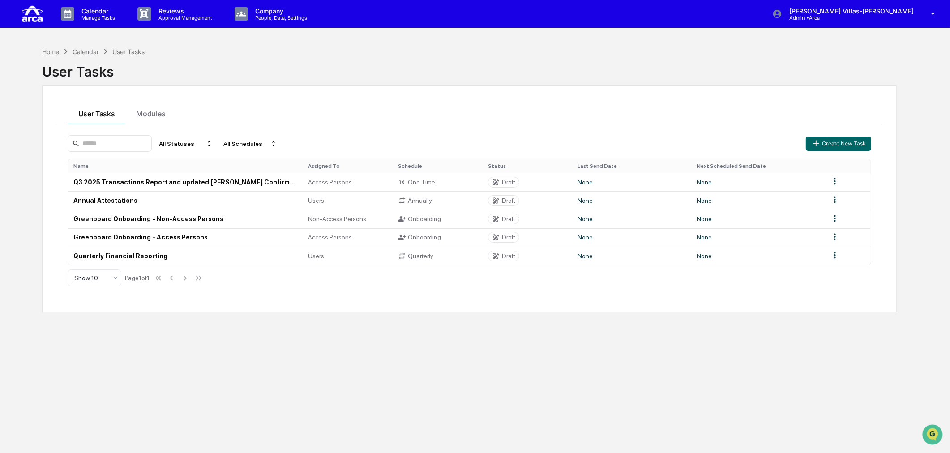
drag, startPoint x: 94, startPoint y: 363, endPoint x: 508, endPoint y: 62, distance: 511.3
click at [97, 355] on div "Home Calendar User Tasks User Tasks User Tasks Modules All Statuses All Schedul…" at bounding box center [470, 269] width 882 height 453
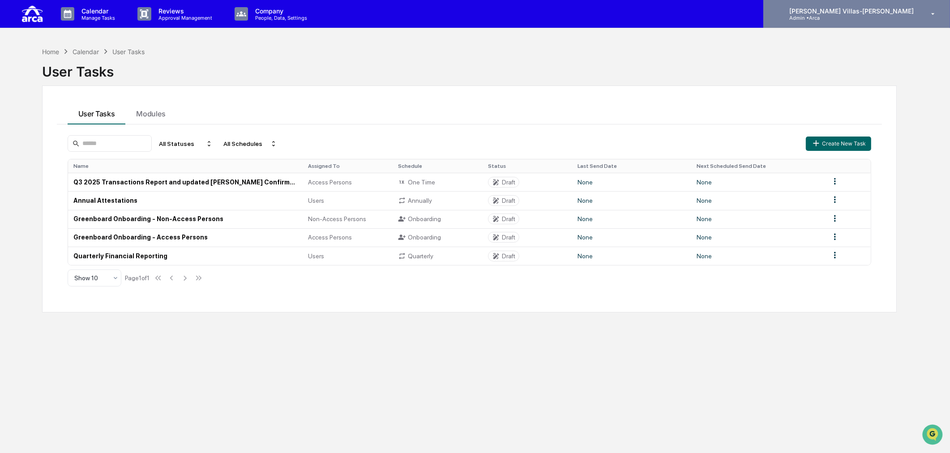
click at [876, 9] on p "[PERSON_NAME] Villas-[PERSON_NAME]" at bounding box center [850, 11] width 136 height 8
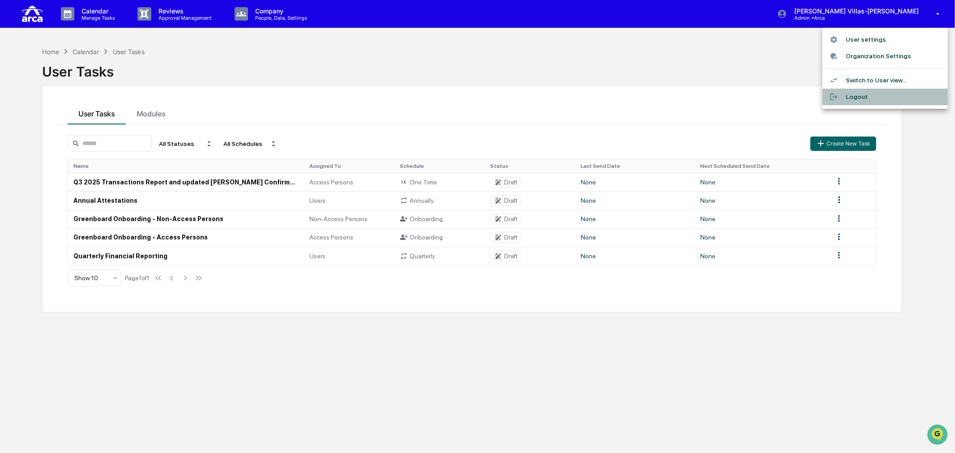
click at [858, 99] on li "Logout" at bounding box center [884, 97] width 125 height 17
